Goal: Transaction & Acquisition: Purchase product/service

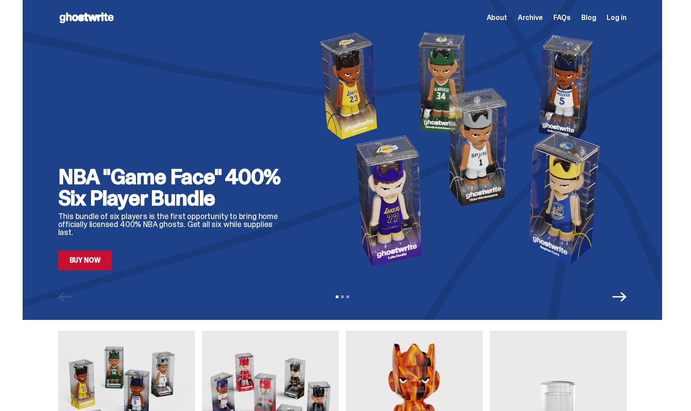
click at [435, 177] on img at bounding box center [464, 149] width 323 height 242
click at [434, 176] on img at bounding box center [464, 149] width 323 height 242
click at [626, 302] on icon "Next" at bounding box center [619, 296] width 14 height 14
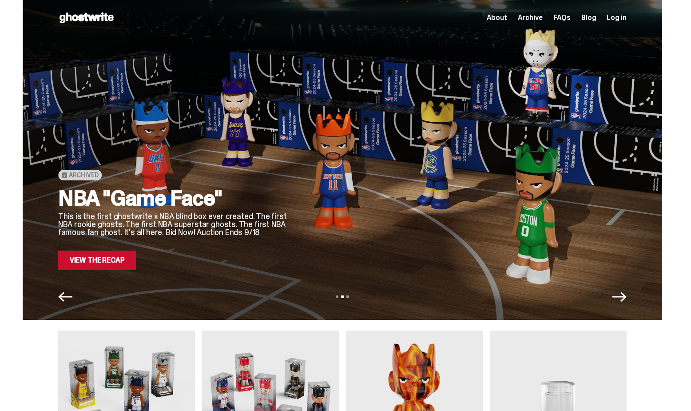
click at [626, 302] on icon "Next" at bounding box center [619, 296] width 14 height 14
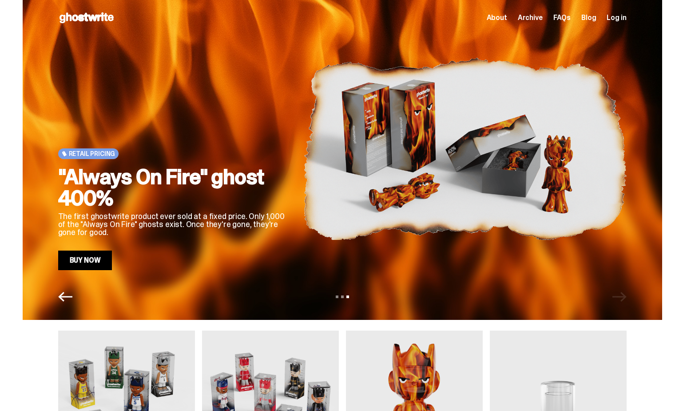
click at [630, 300] on div "View slide 1 View slide 2 View slide 3" at bounding box center [342, 296] width 639 height 14
click at [63, 293] on icon "Previous" at bounding box center [65, 296] width 14 height 14
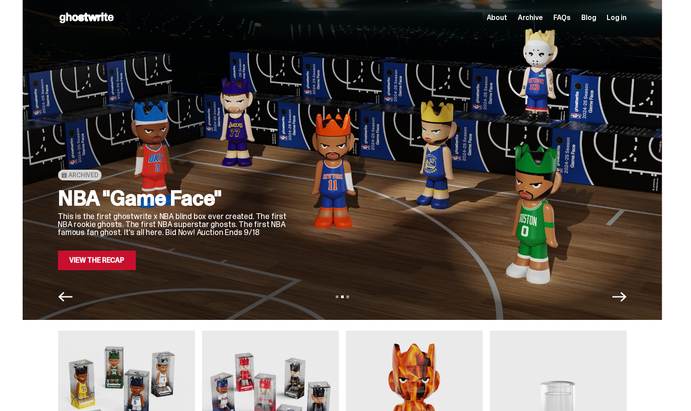
click at [95, 262] on link "View the Recap" at bounding box center [97, 260] width 78 height 20
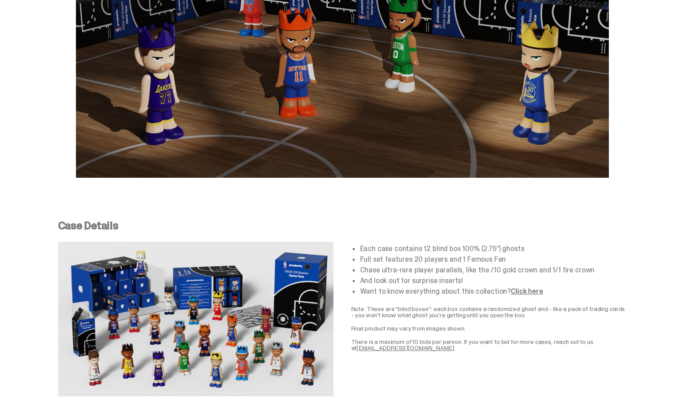
scroll to position [1516, 0]
